Goal: Participate in discussion: Engage in conversation with other users on a specific topic

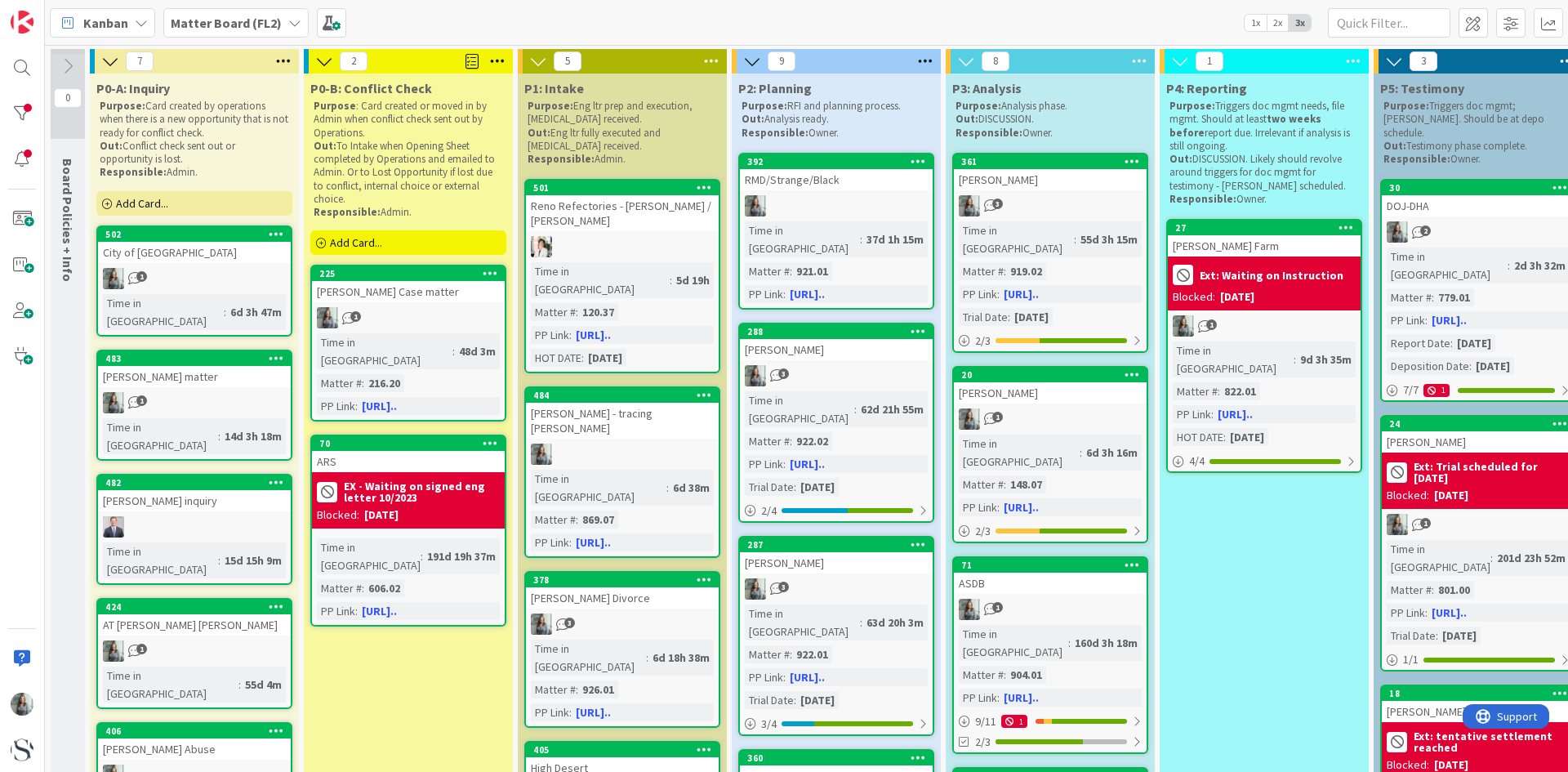
click at [838, 195] on div at bounding box center [836, 206] width 193 height 22
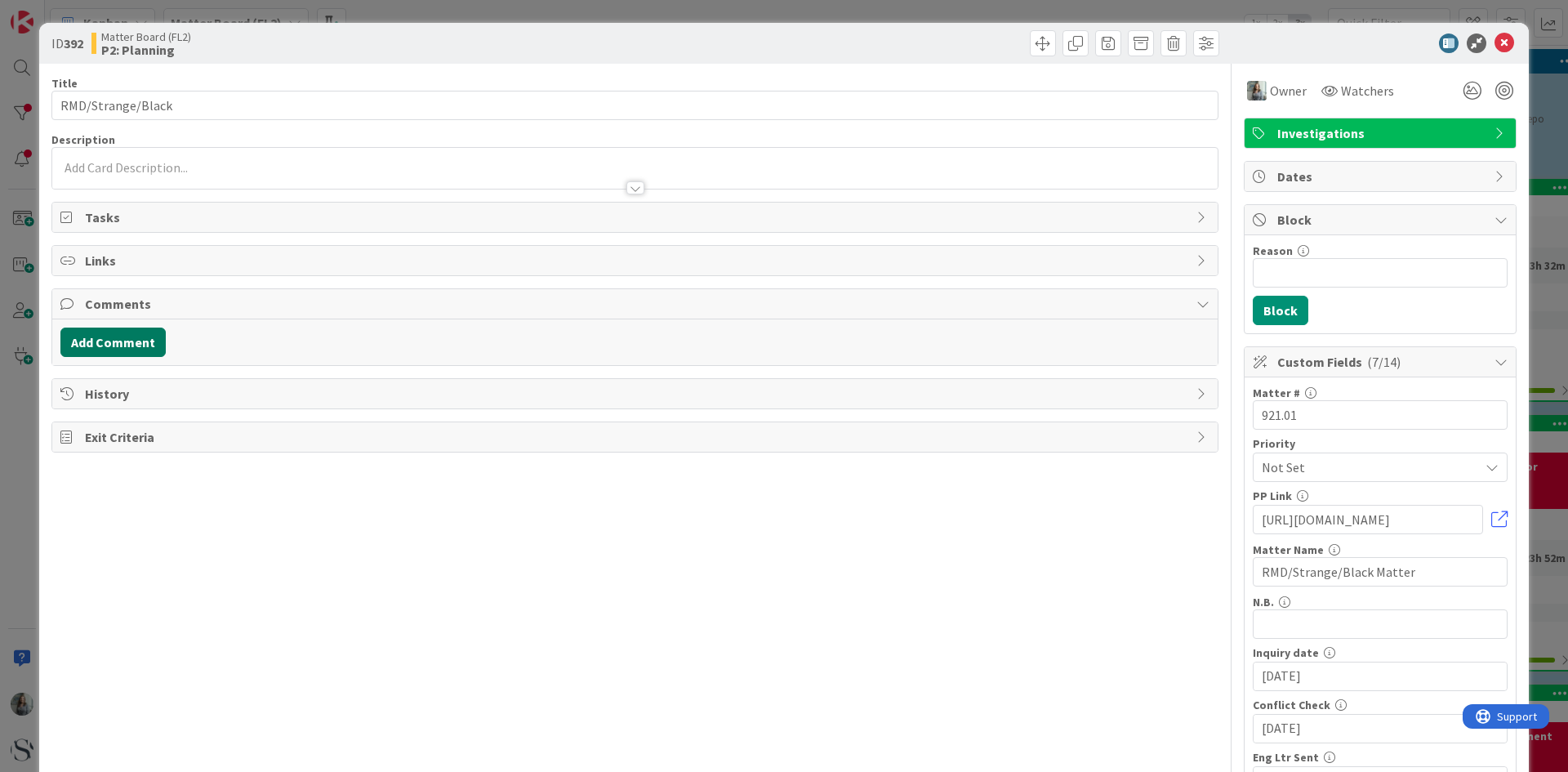
click at [84, 337] on button "Add Comment" at bounding box center [113, 342] width 106 height 29
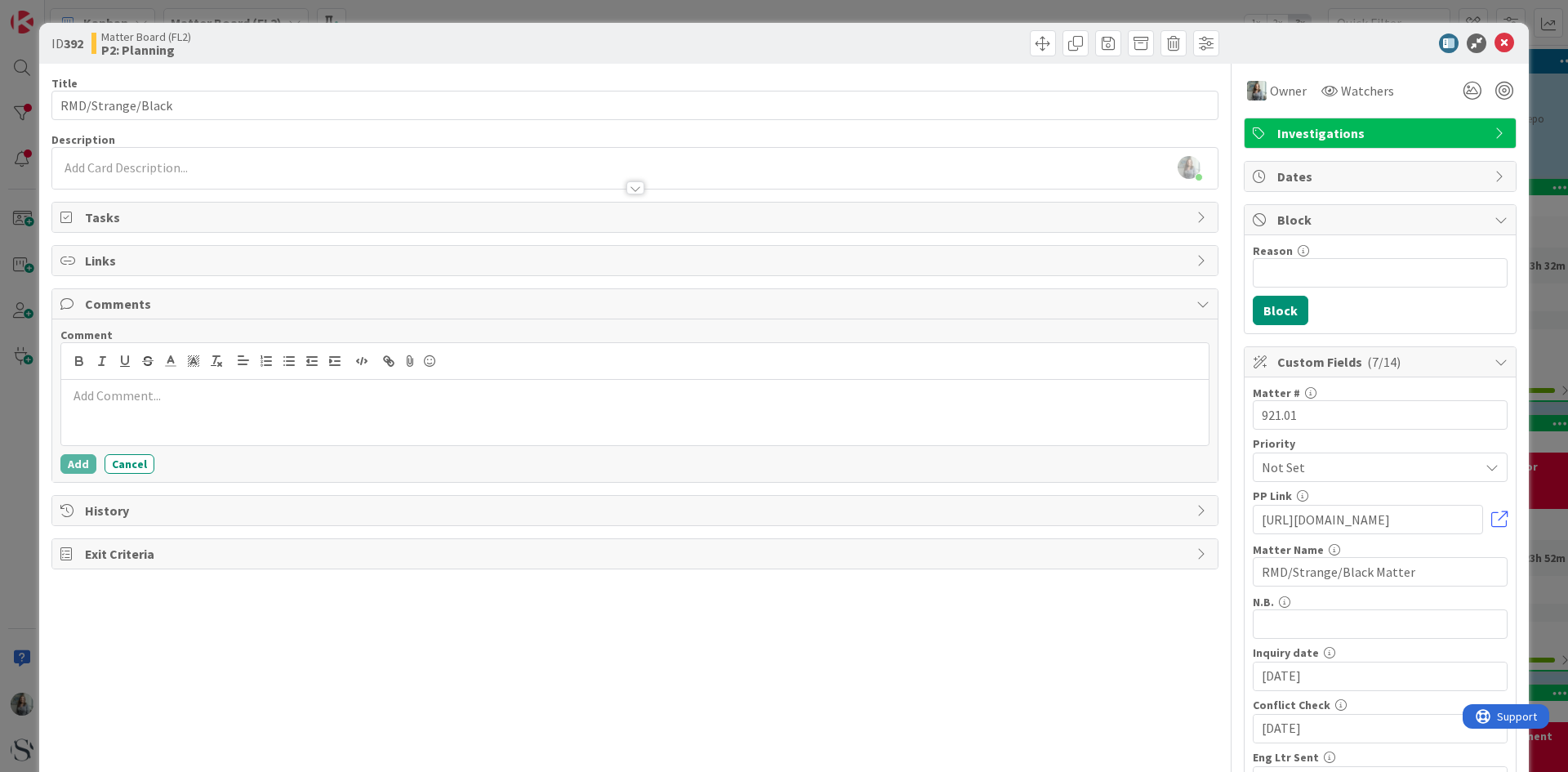
click at [146, 404] on p at bounding box center [634, 395] width 1134 height 19
click at [76, 463] on button "Add" at bounding box center [78, 464] width 36 height 20
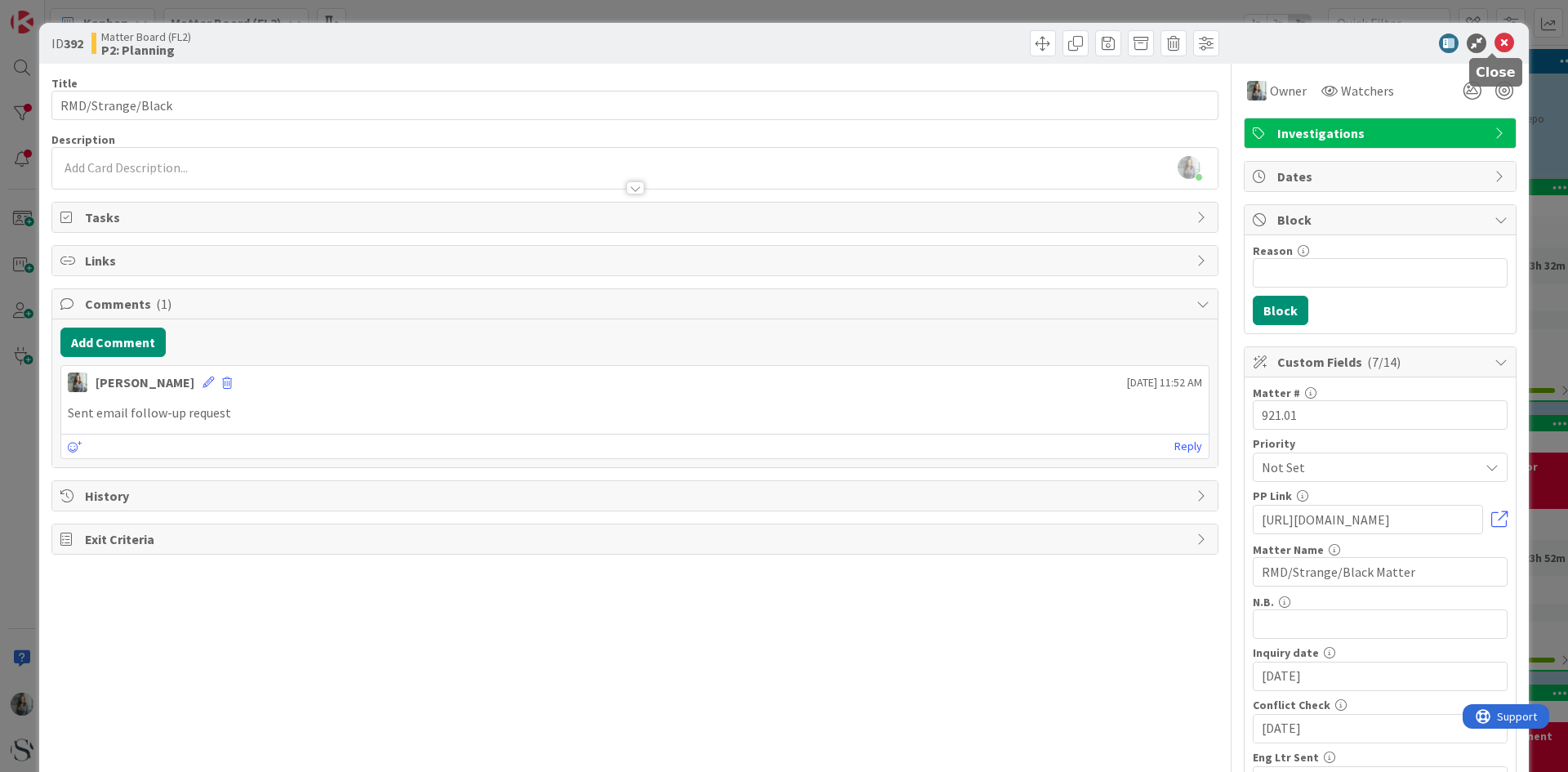
click at [1498, 39] on icon at bounding box center [1504, 43] width 20 height 20
